Goal: Navigation & Orientation: Find specific page/section

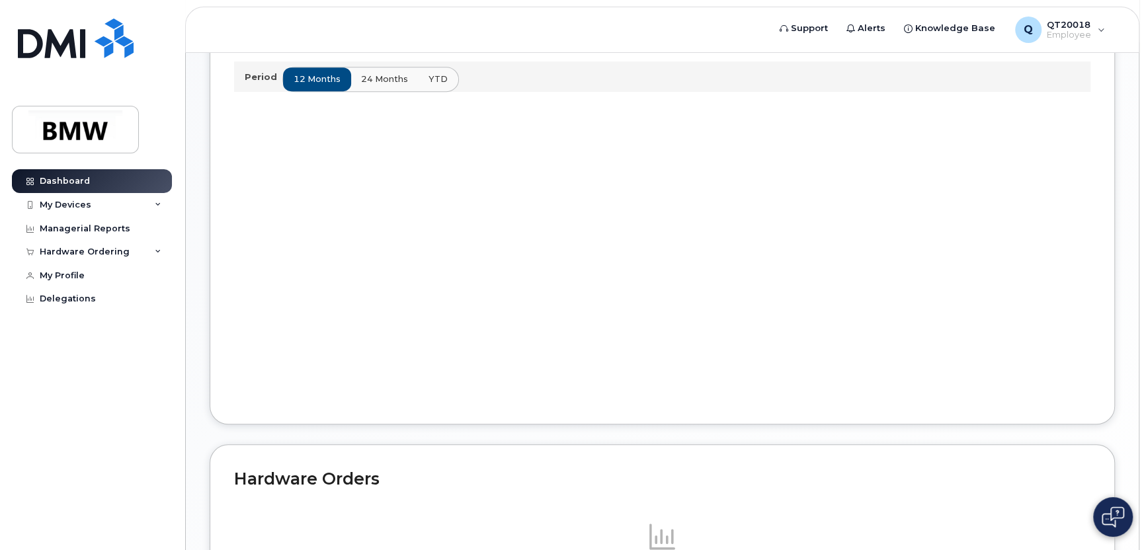
scroll to position [270, 0]
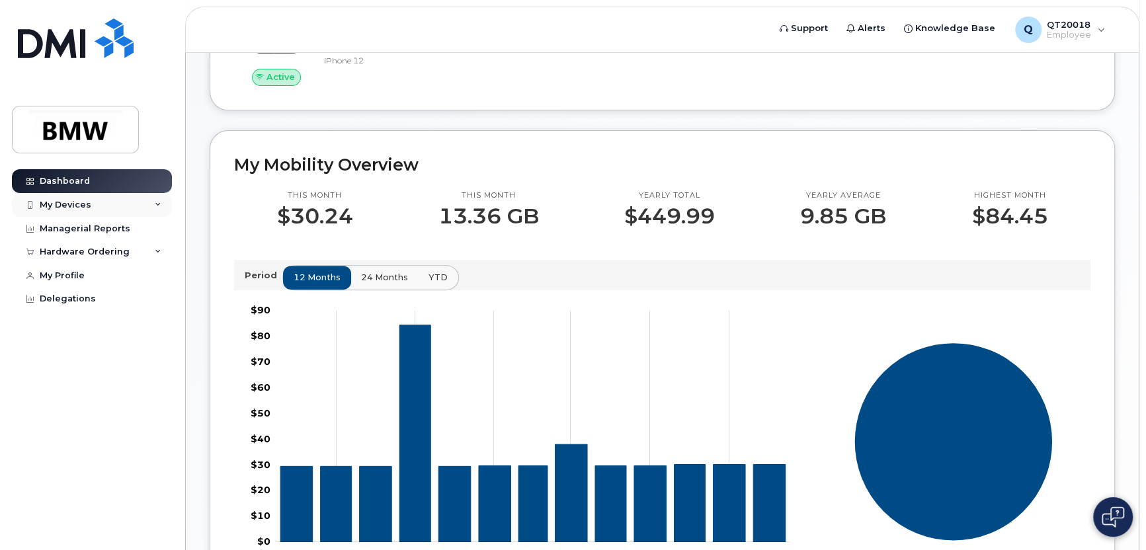
click at [61, 203] on div "My Devices" at bounding box center [66, 205] width 52 height 11
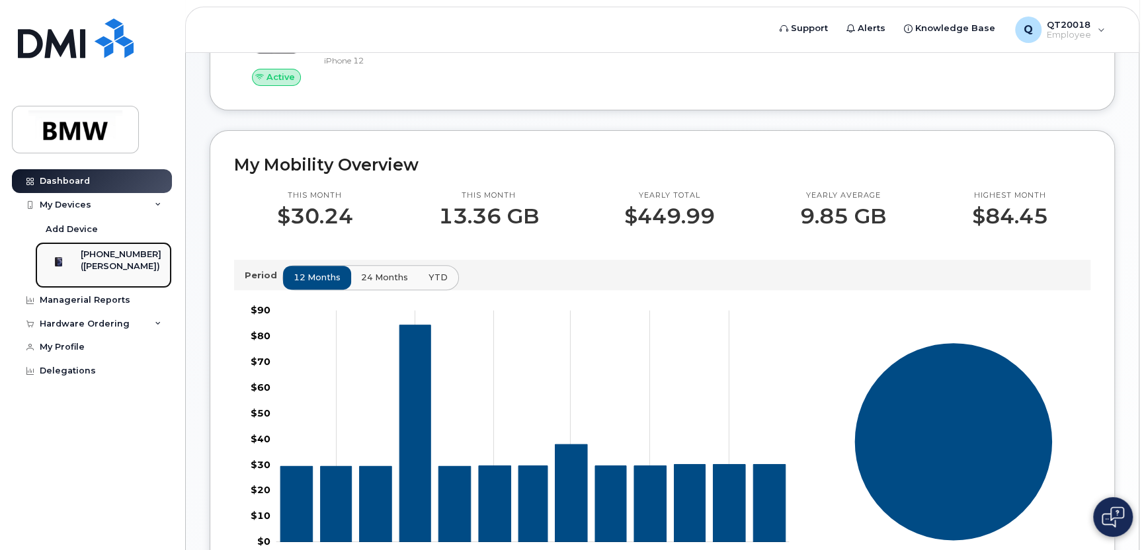
click at [107, 268] on div "([PERSON_NAME])" at bounding box center [121, 266] width 81 height 12
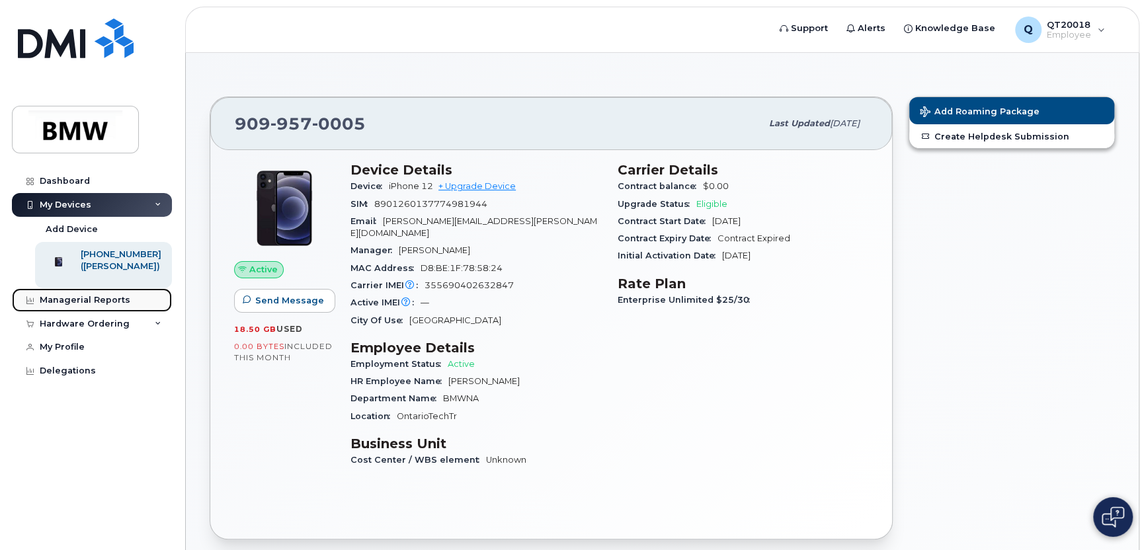
click at [93, 305] on link "Managerial Reports" at bounding box center [92, 300] width 160 height 24
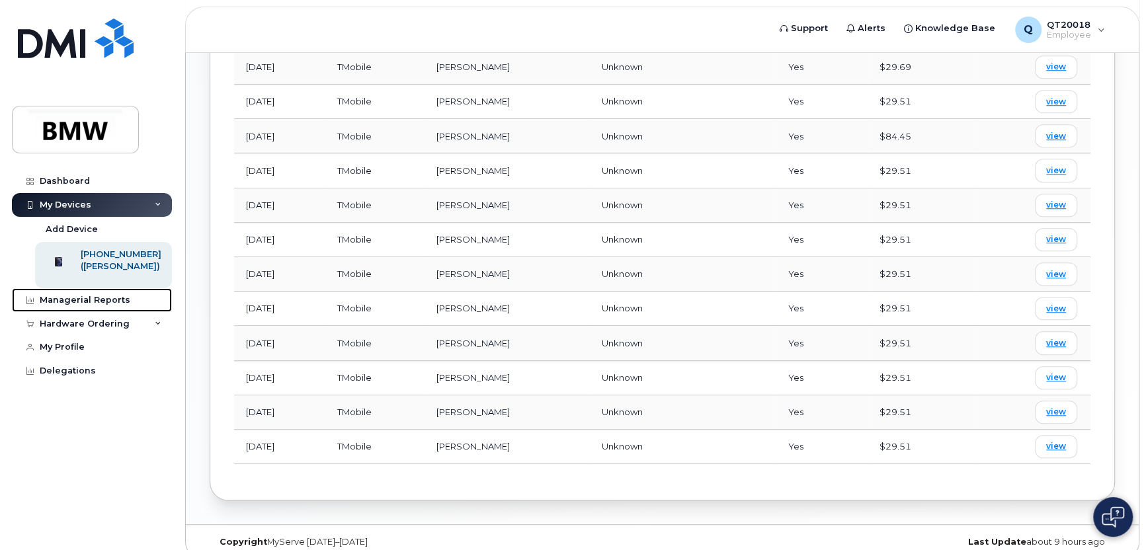
scroll to position [746, 0]
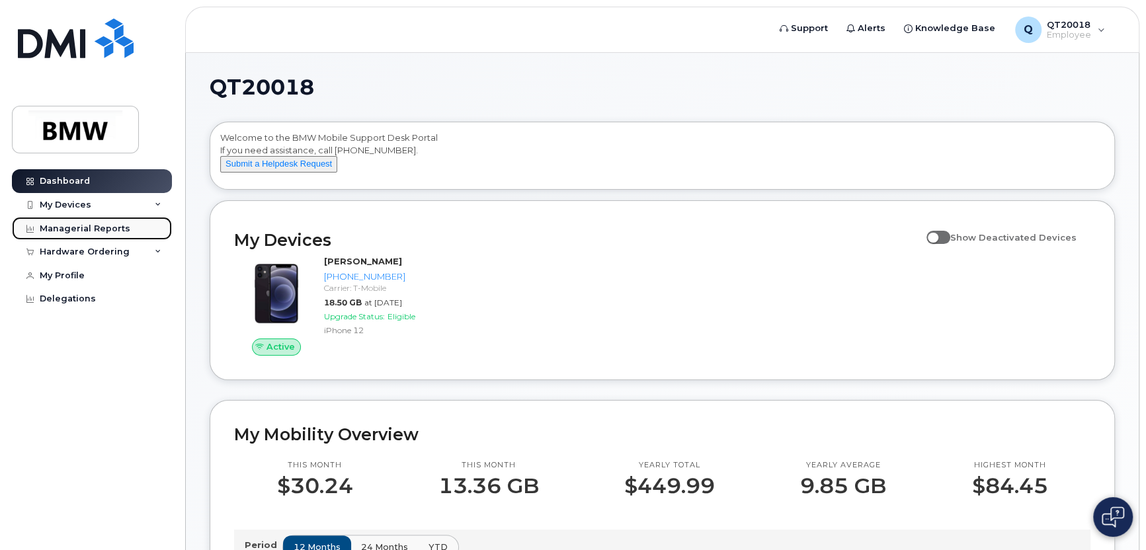
click at [72, 220] on link "Managerial Reports" at bounding box center [92, 229] width 160 height 24
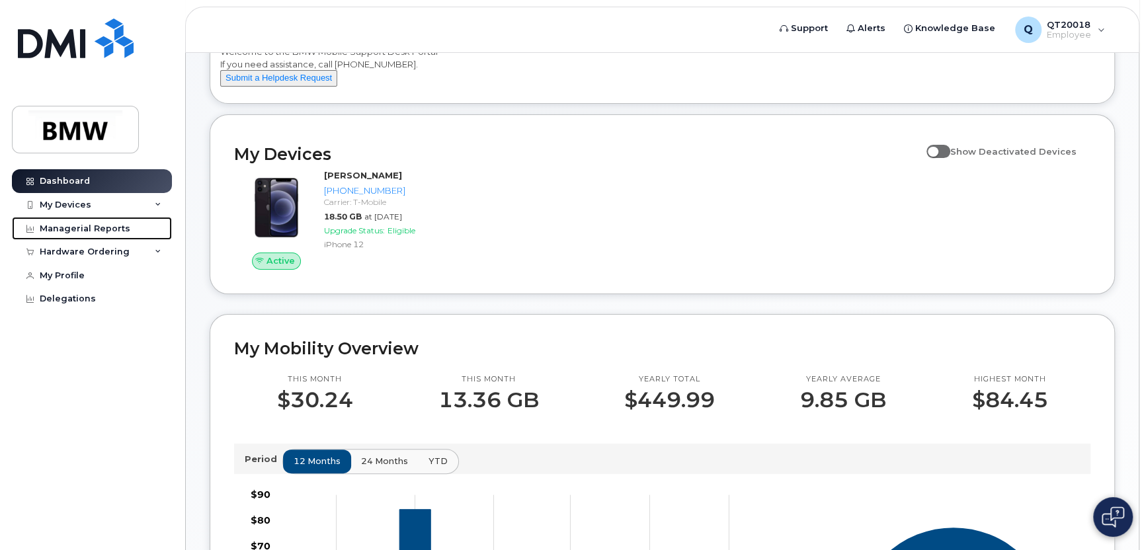
scroll to position [66, 0]
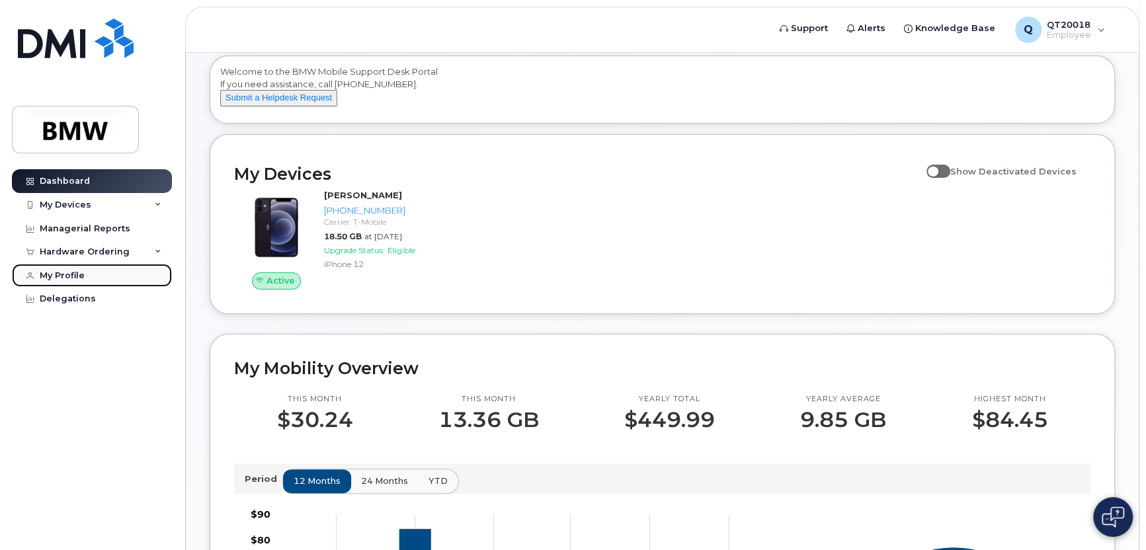
click at [60, 271] on div "My Profile" at bounding box center [62, 275] width 45 height 11
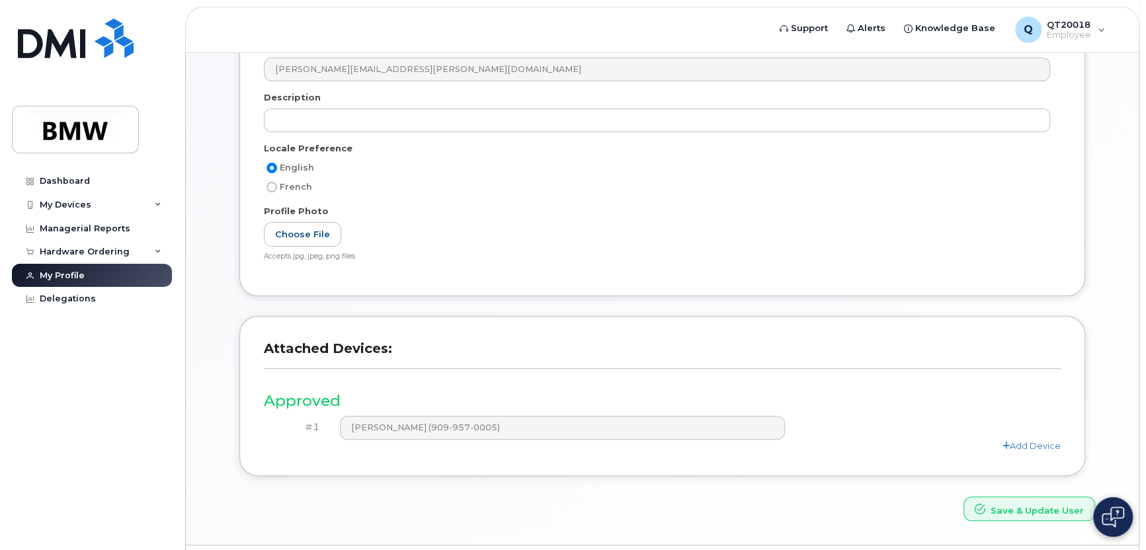
scroll to position [234, 0]
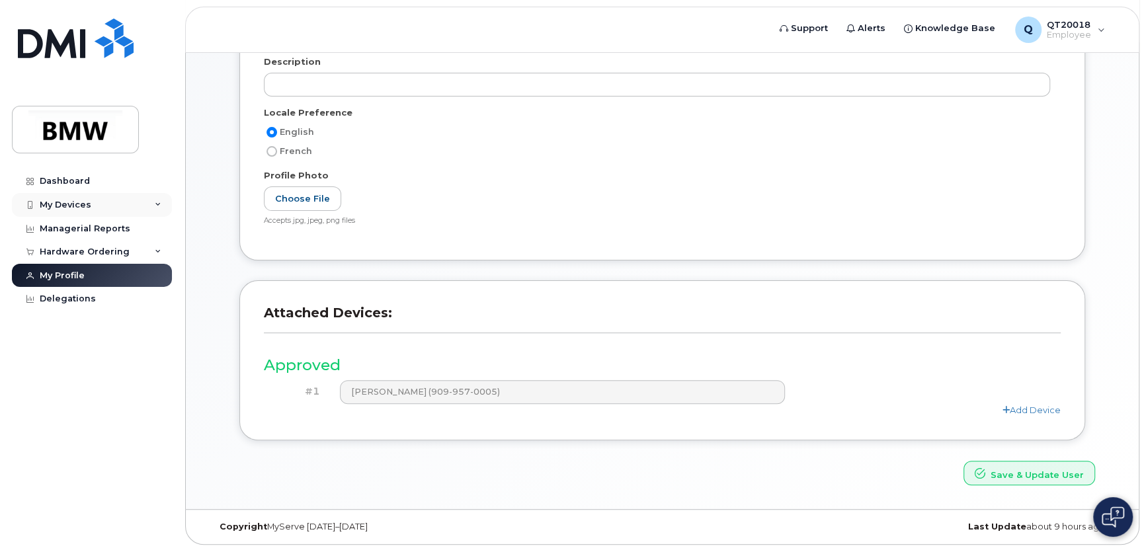
click at [155, 202] on icon at bounding box center [158, 205] width 7 height 7
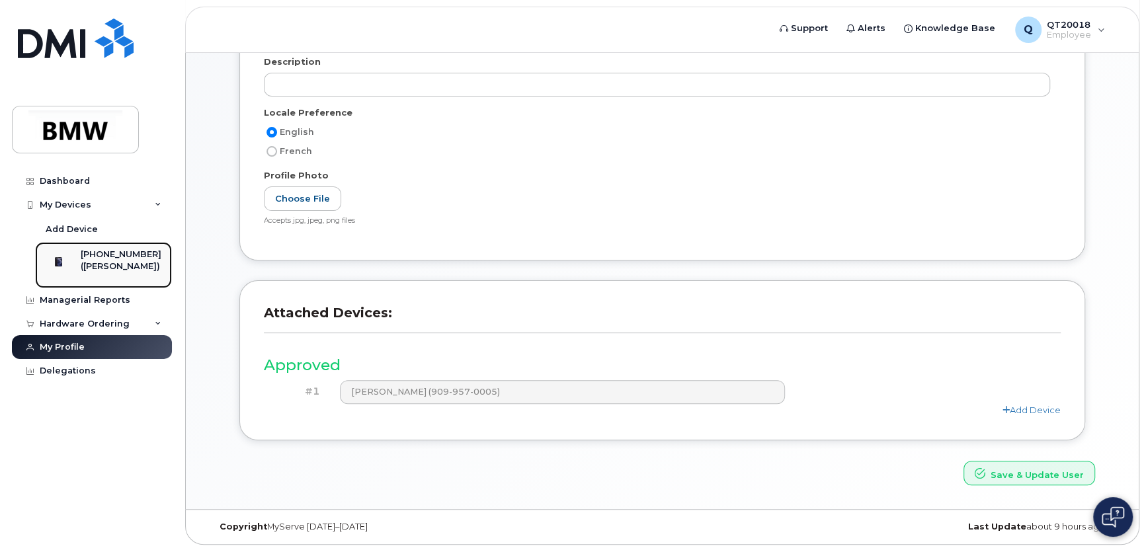
drag, startPoint x: 99, startPoint y: 275, endPoint x: 122, endPoint y: 273, distance: 23.2
click at [99, 272] on div "([PERSON_NAME])" at bounding box center [121, 266] width 81 height 12
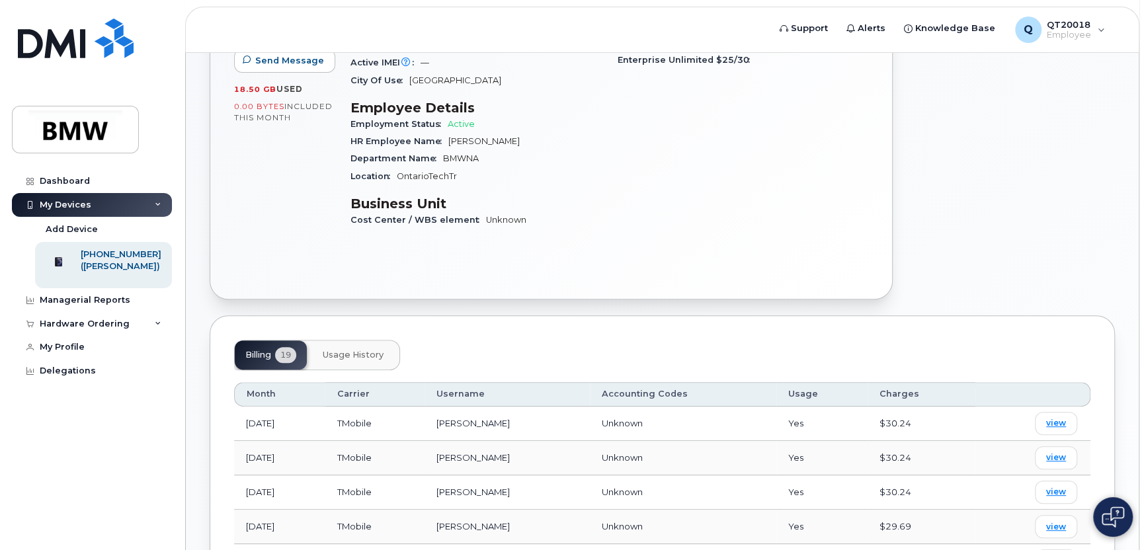
scroll to position [264, 0]
